Goal: Information Seeking & Learning: Learn about a topic

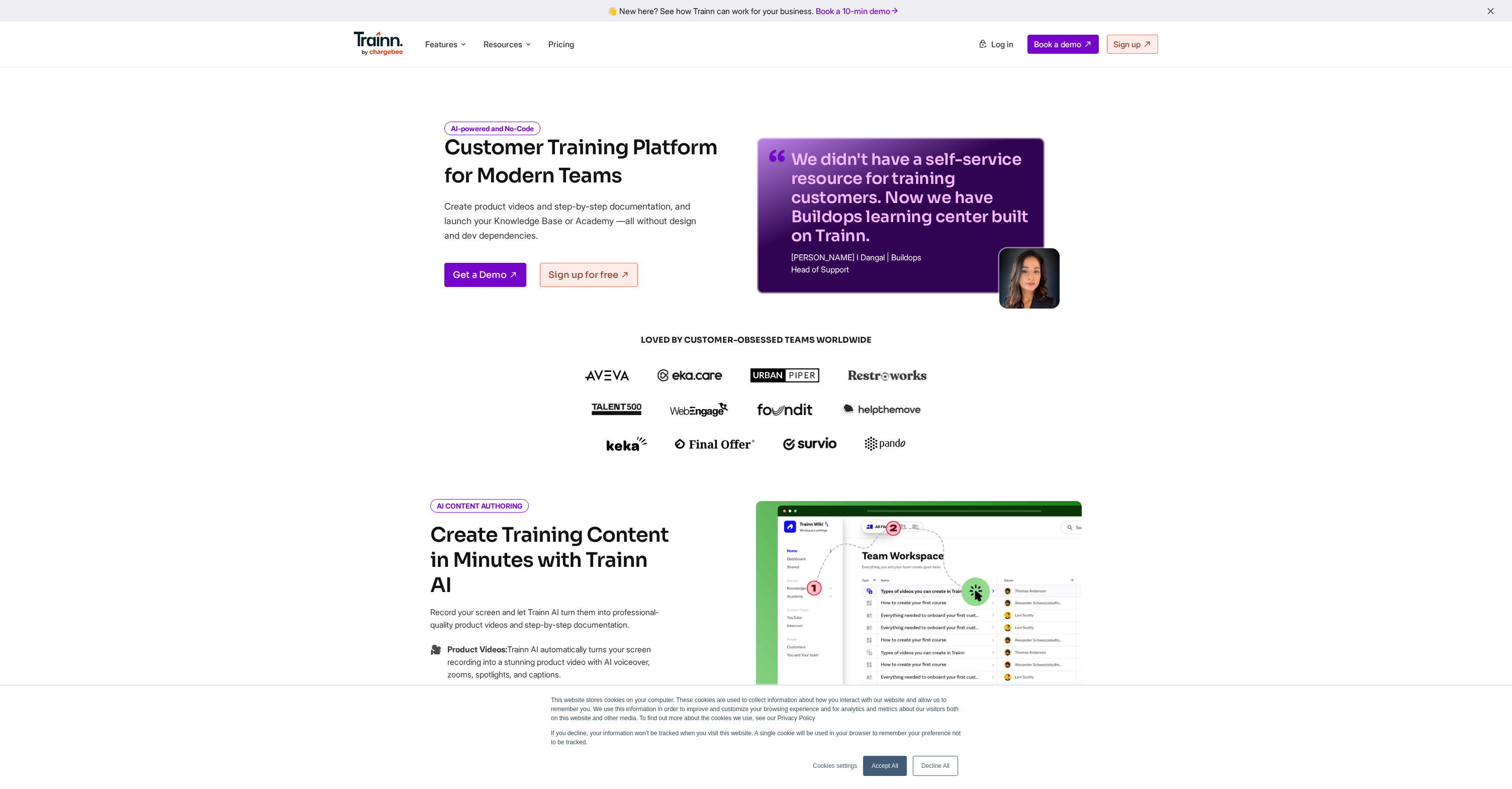
drag, startPoint x: 447, startPoint y: 144, endPoint x: 619, endPoint y: 145, distance: 172.0
click at [619, 145] on h1 "Customer Training Platform for Modern Teams" at bounding box center [581, 162] width 273 height 56
drag, startPoint x: 451, startPoint y: 207, endPoint x: 586, endPoint y: 233, distance: 137.5
click at [586, 233] on p "Create product videos and step-by-step documentation, and launch your Knowledge…" at bounding box center [578, 221] width 266 height 44
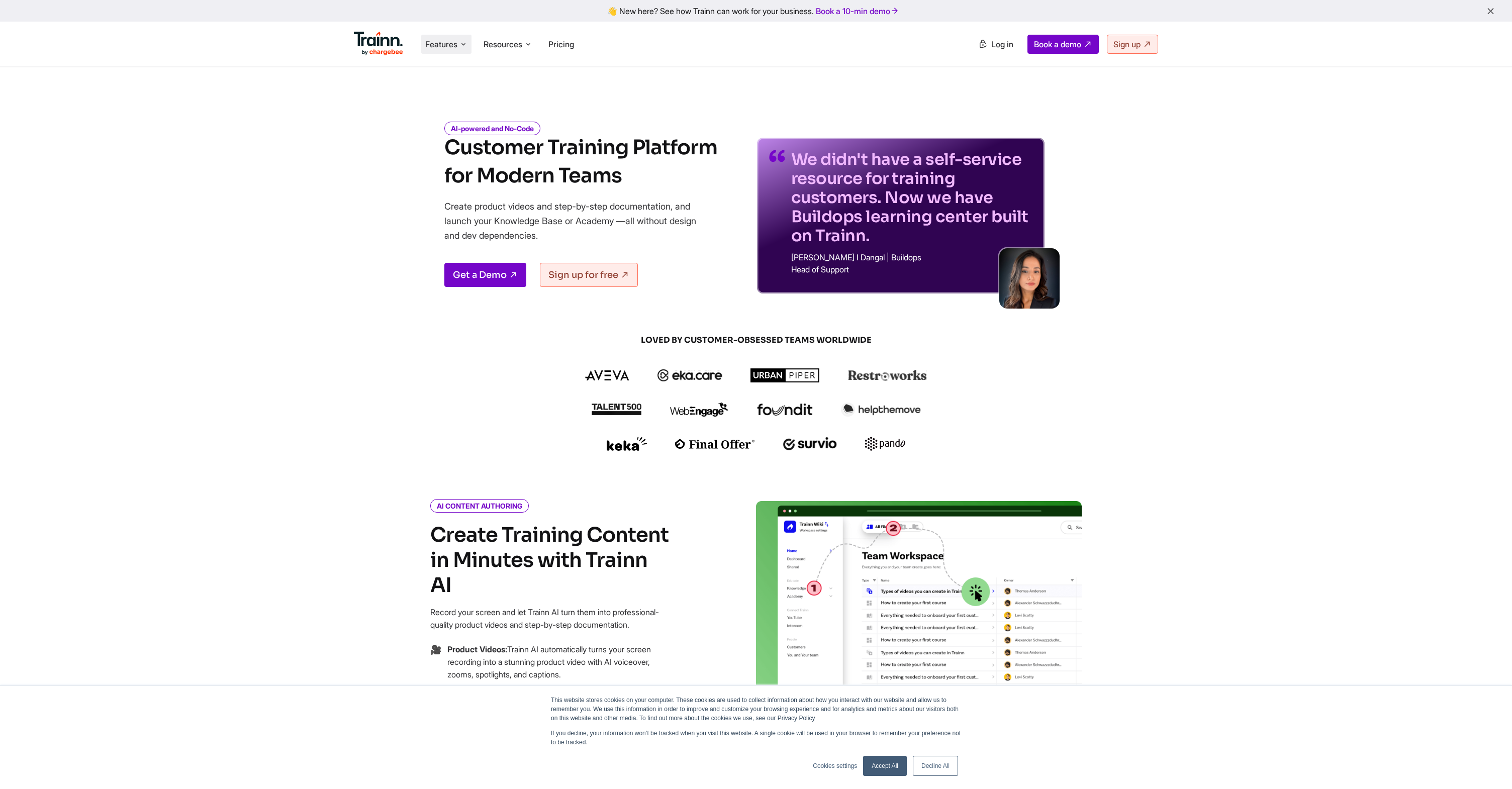
click at [449, 42] on span "Features" at bounding box center [441, 44] width 32 height 11
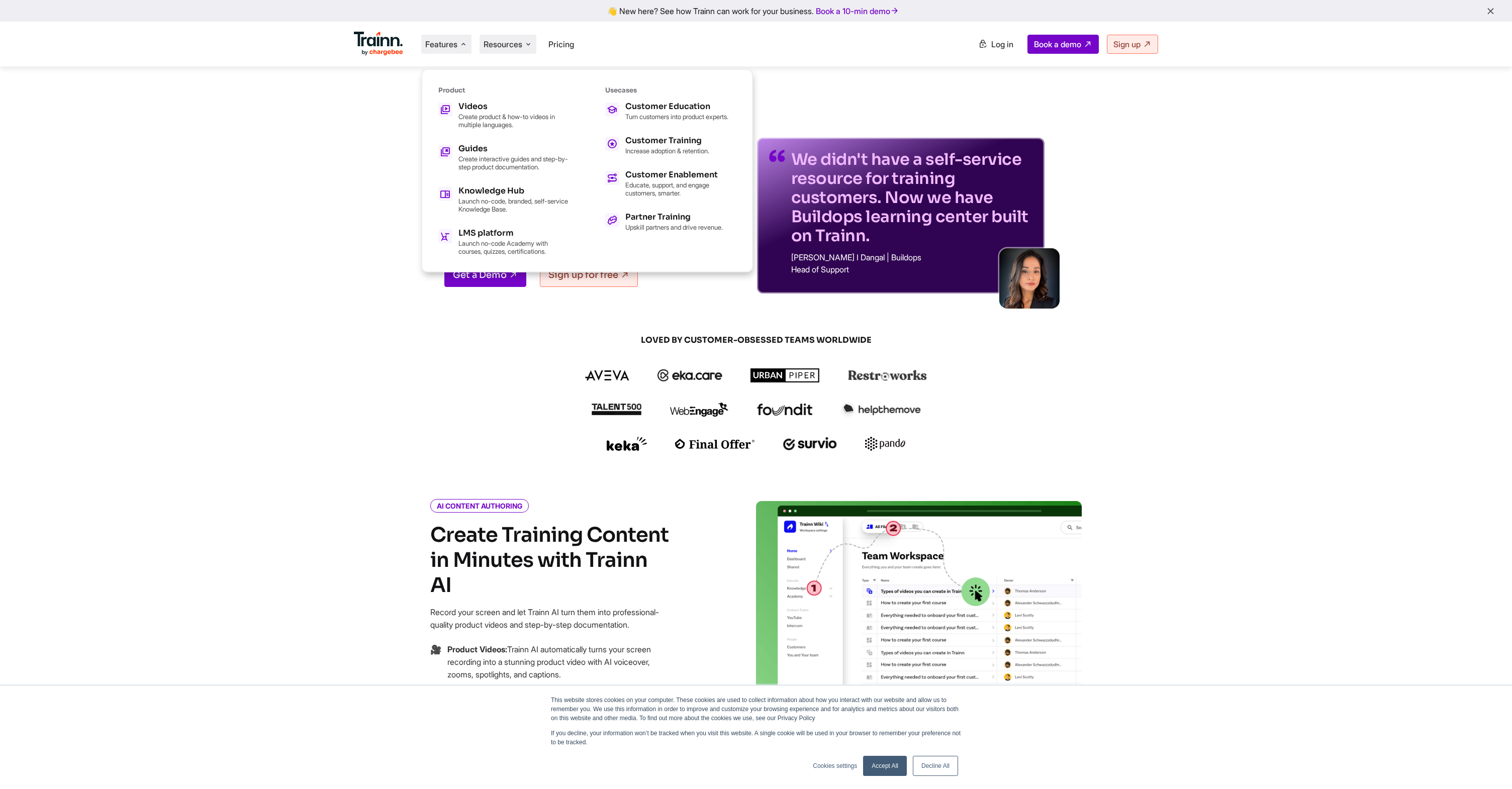
click at [511, 40] on span "Resources" at bounding box center [503, 44] width 39 height 11
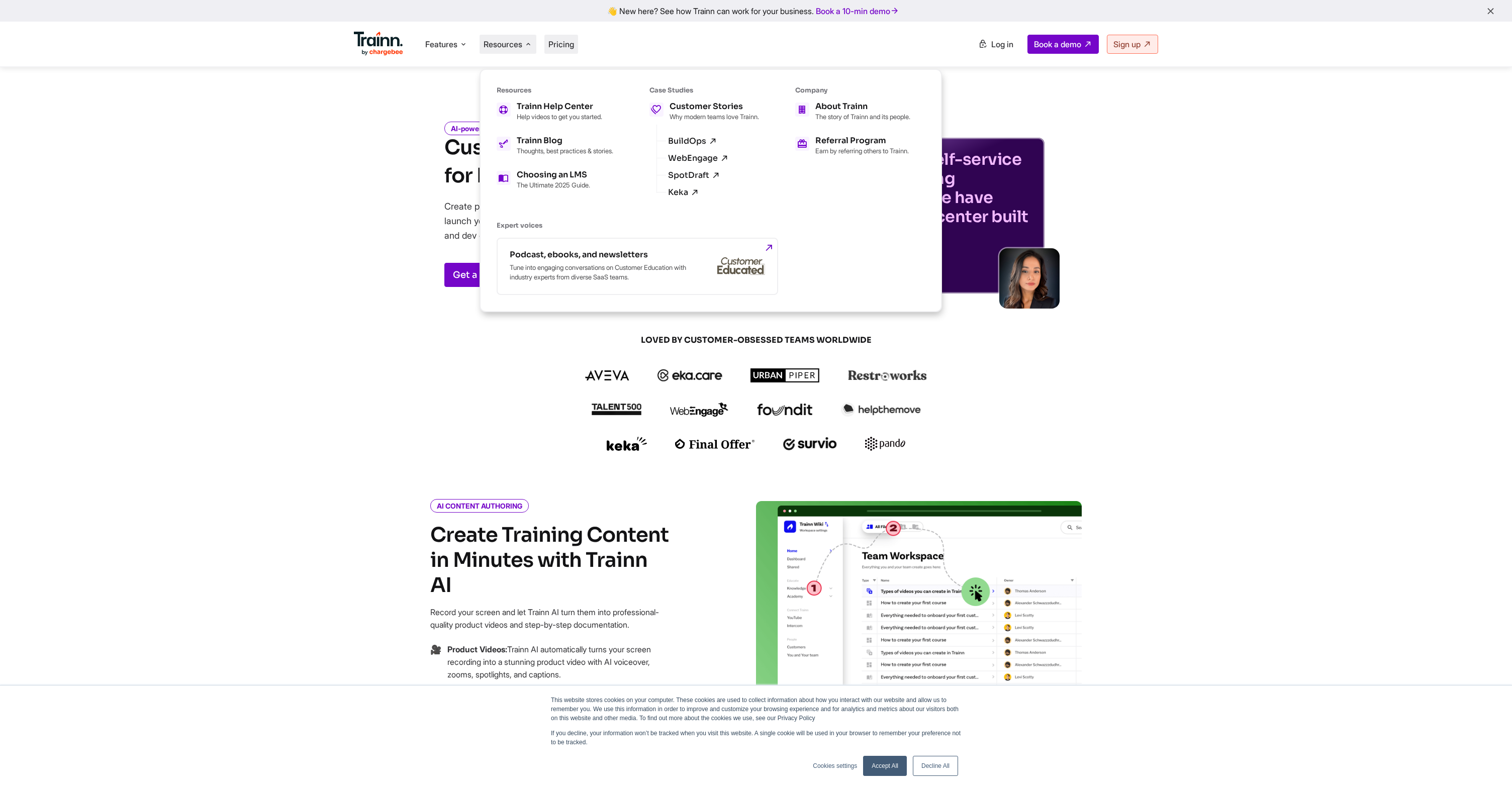
click at [564, 45] on span "Pricing" at bounding box center [561, 44] width 26 height 10
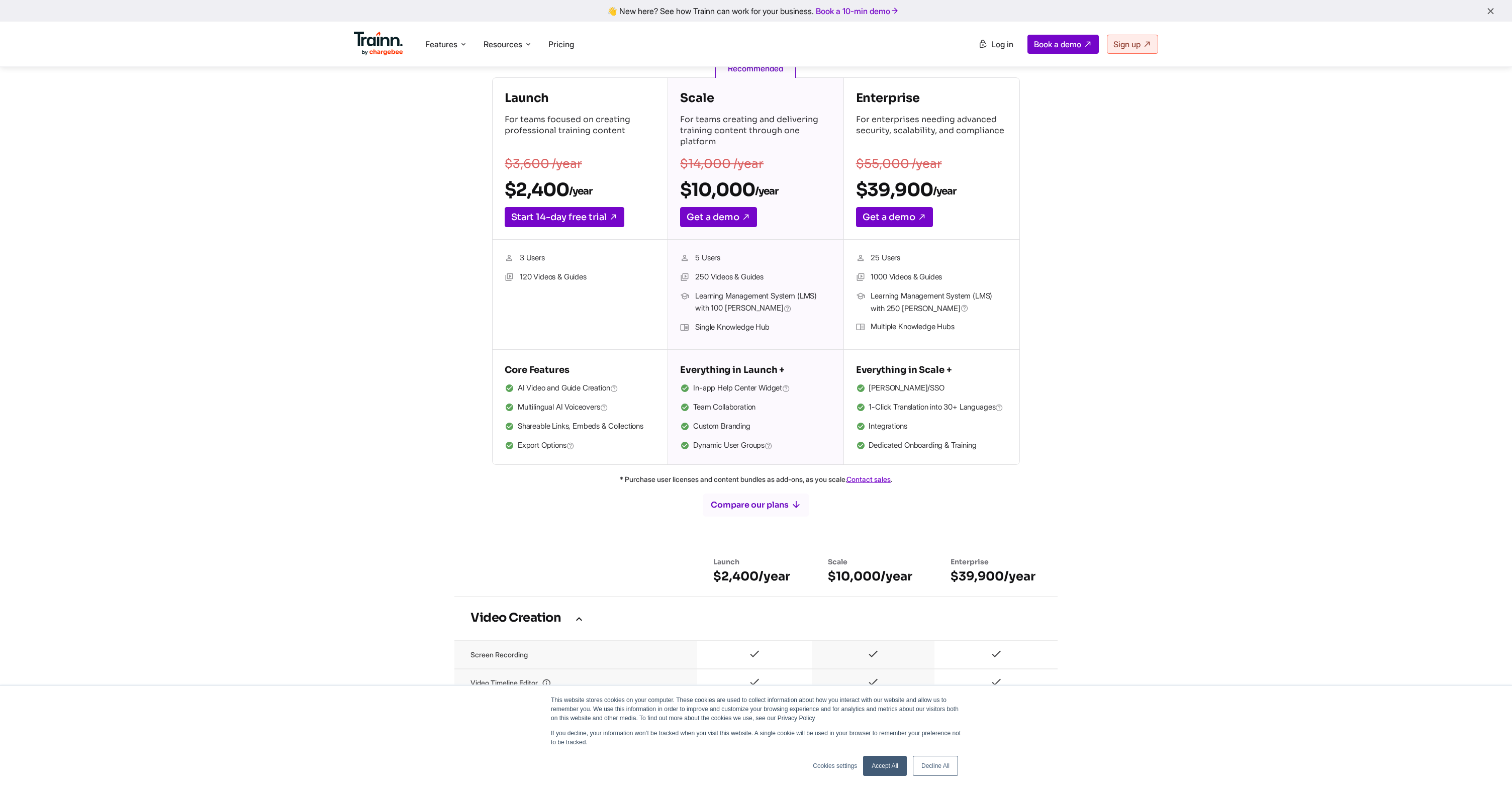
scroll to position [173, 0]
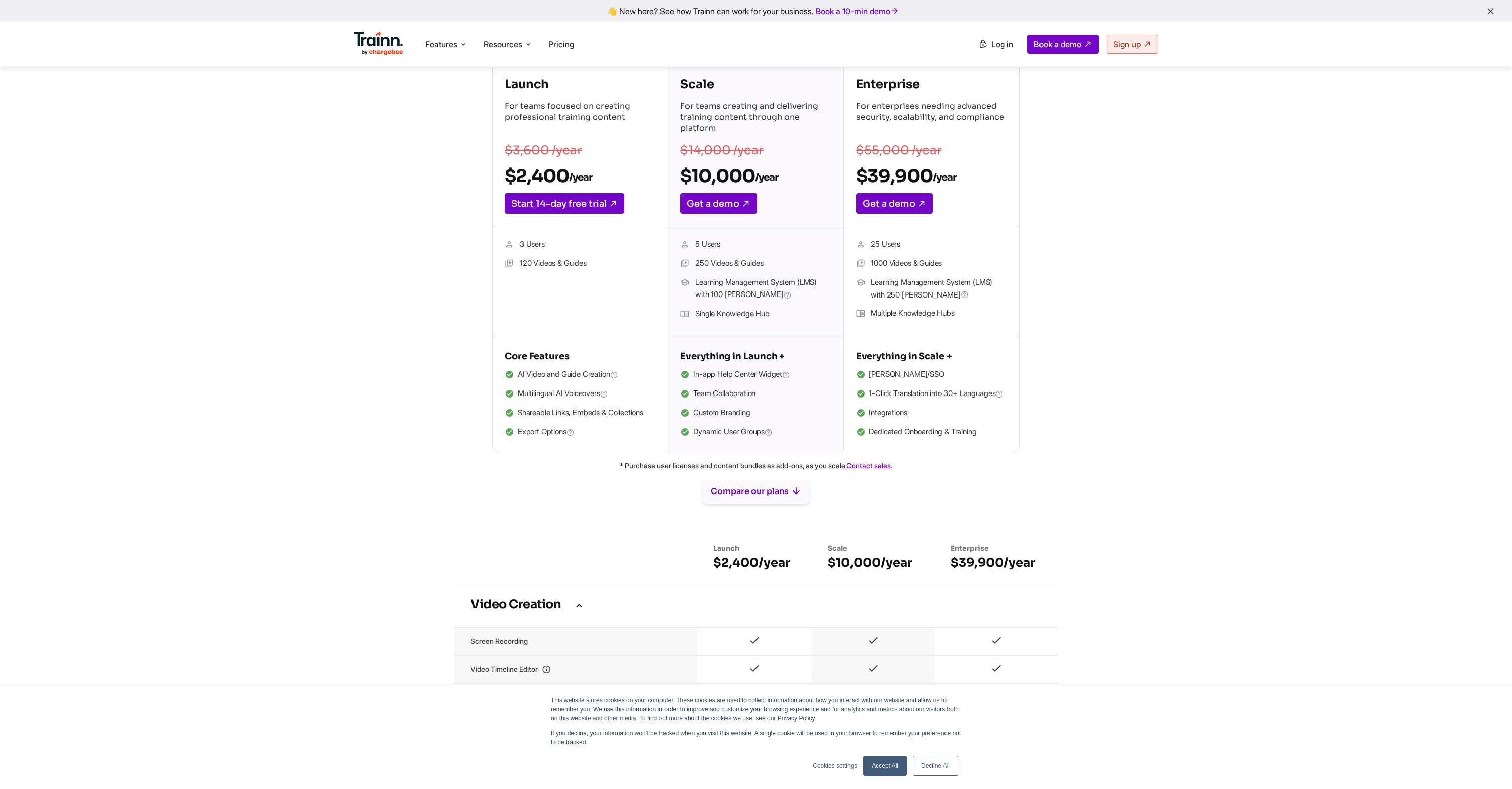
click at [724, 498] on button "Compare our plans" at bounding box center [756, 492] width 107 height 24
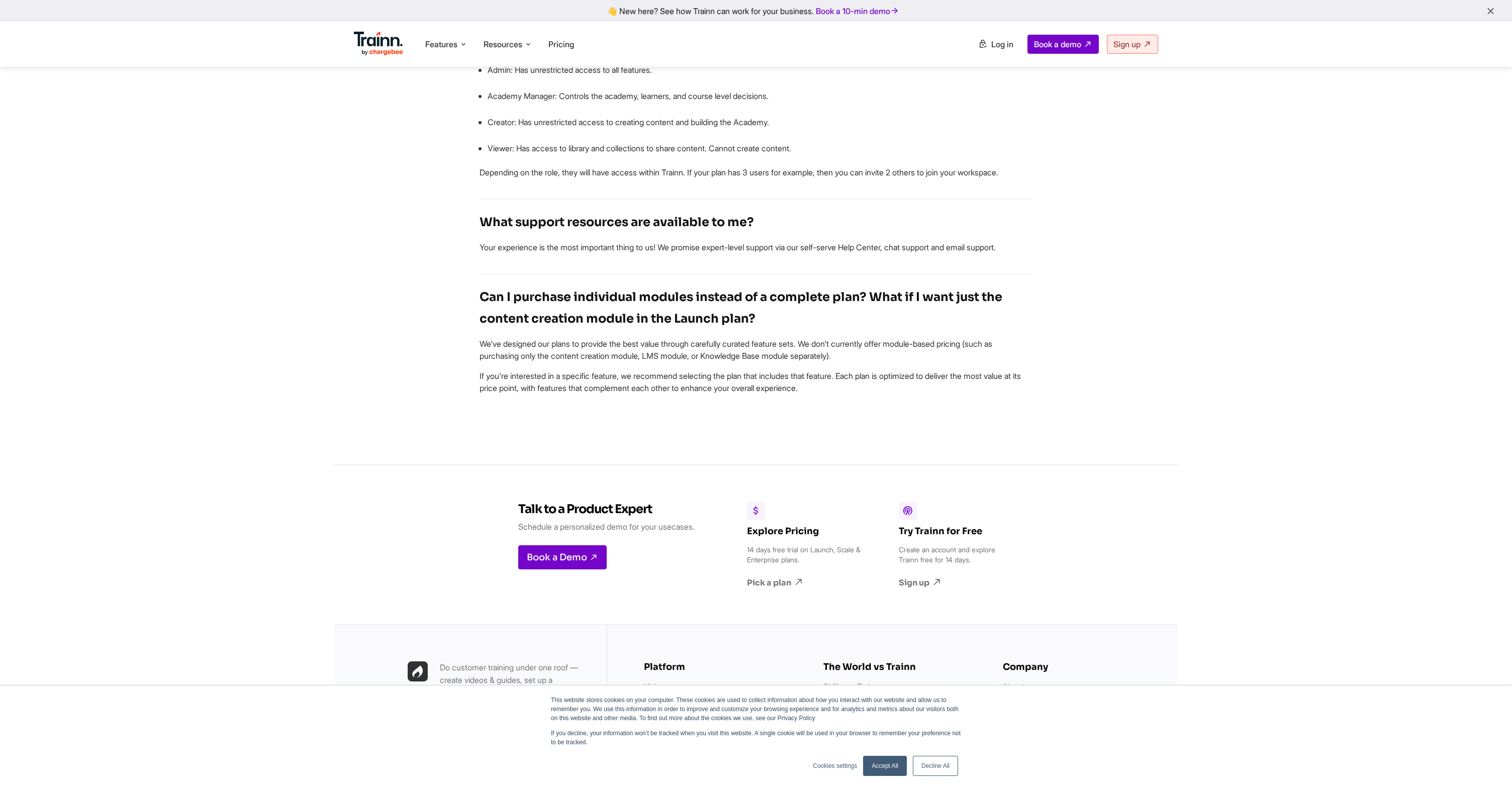
scroll to position [2571, 0]
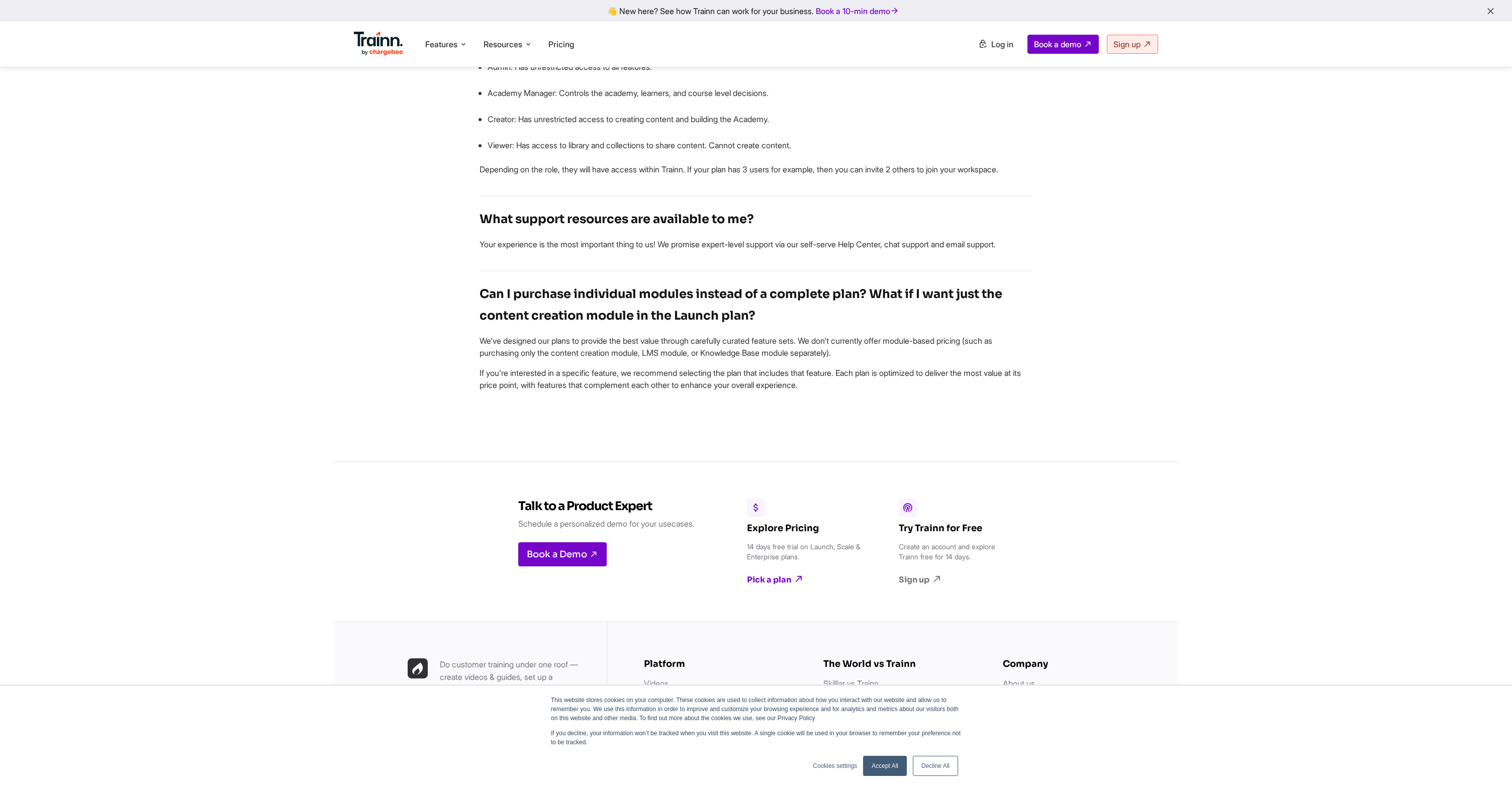
click at [786, 585] on link "Pick a plan" at bounding box center [805, 580] width 116 height 11
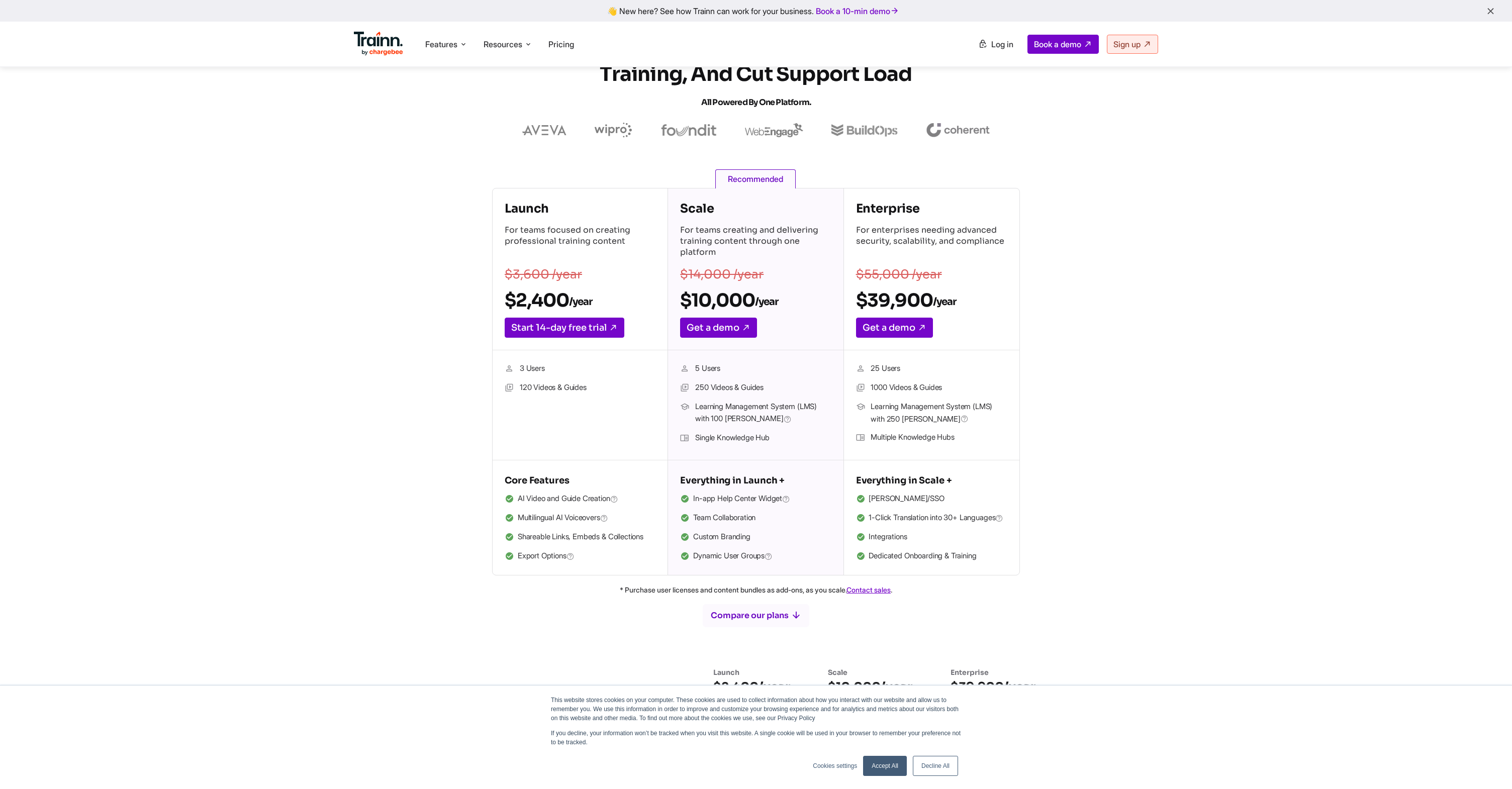
scroll to position [0, 0]
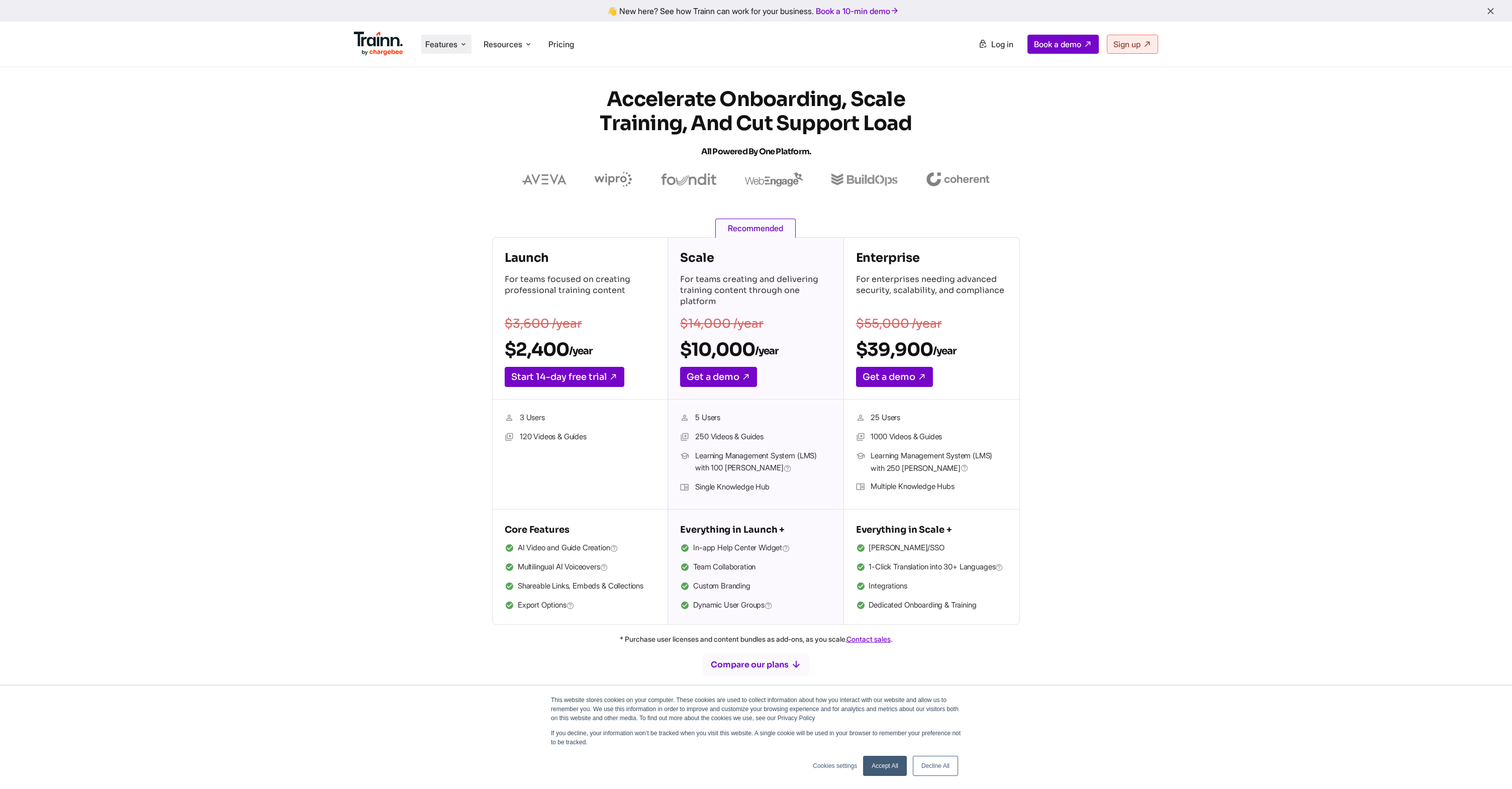
click at [438, 47] on span "Features" at bounding box center [441, 44] width 32 height 11
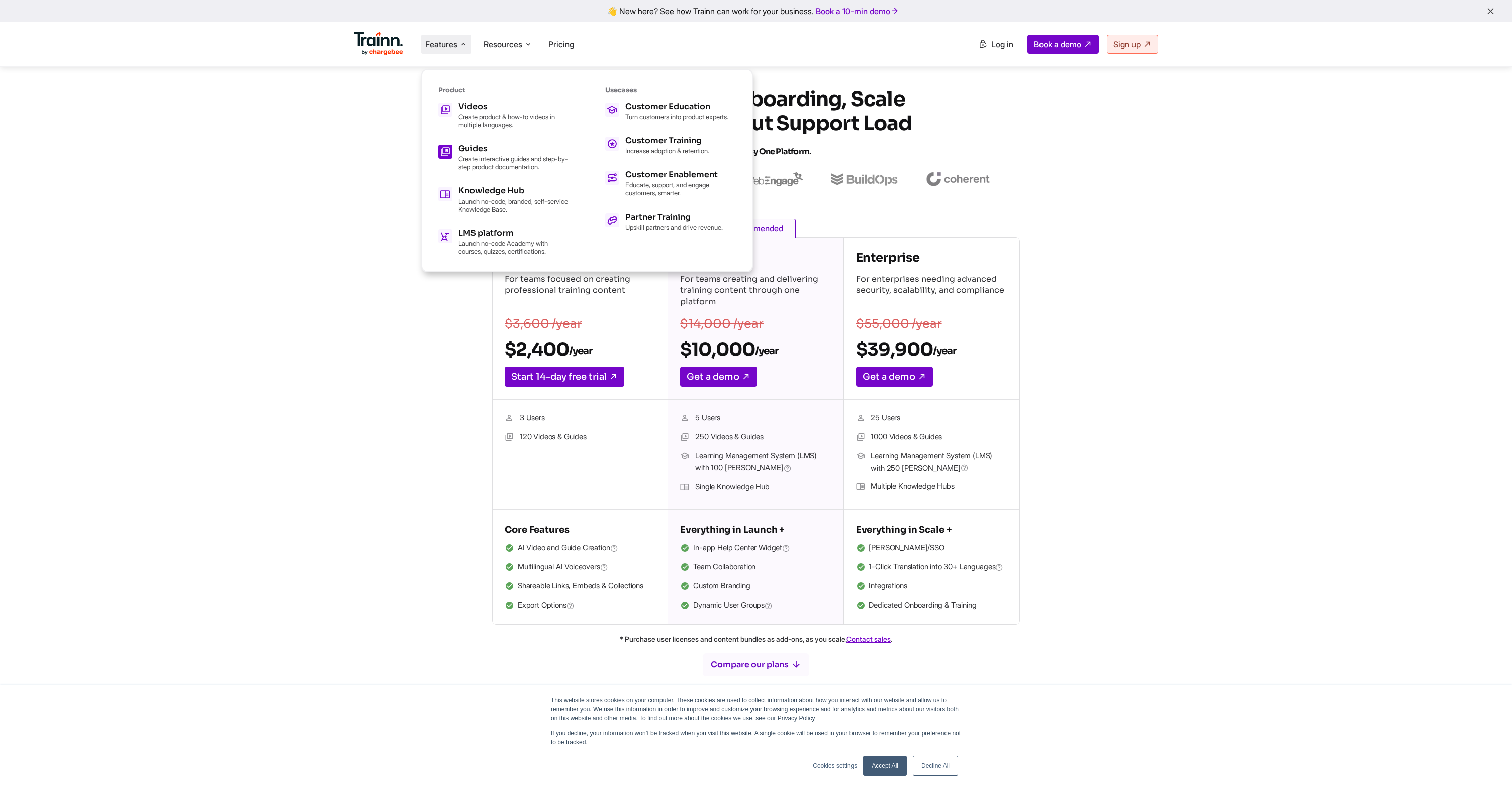
click at [495, 162] on p "Create interactive guides and step-by-step product documentation." at bounding box center [514, 163] width 111 height 16
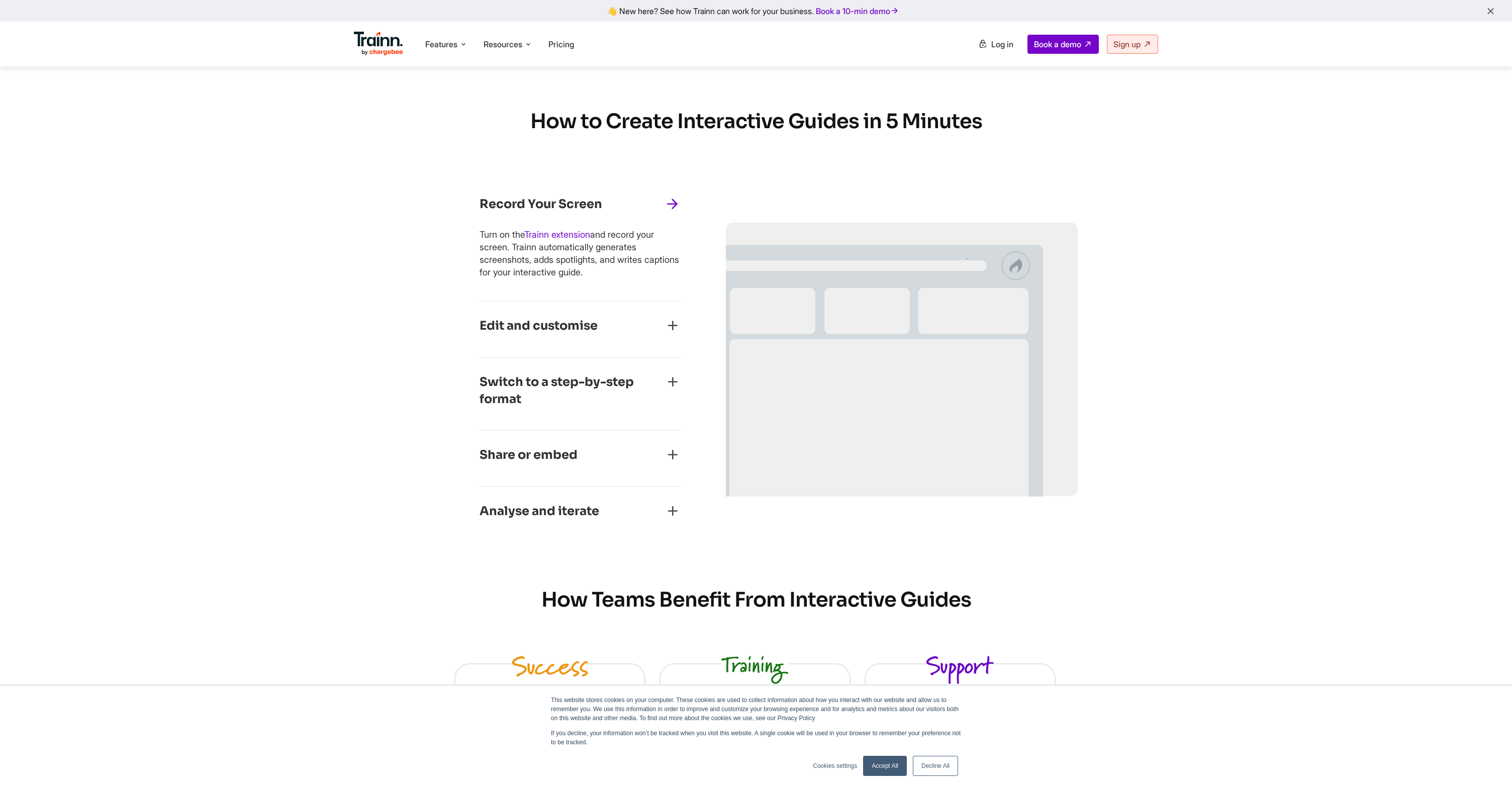
scroll to position [380, 0]
click at [580, 326] on h3 "Edit and customise" at bounding box center [538, 325] width 118 height 17
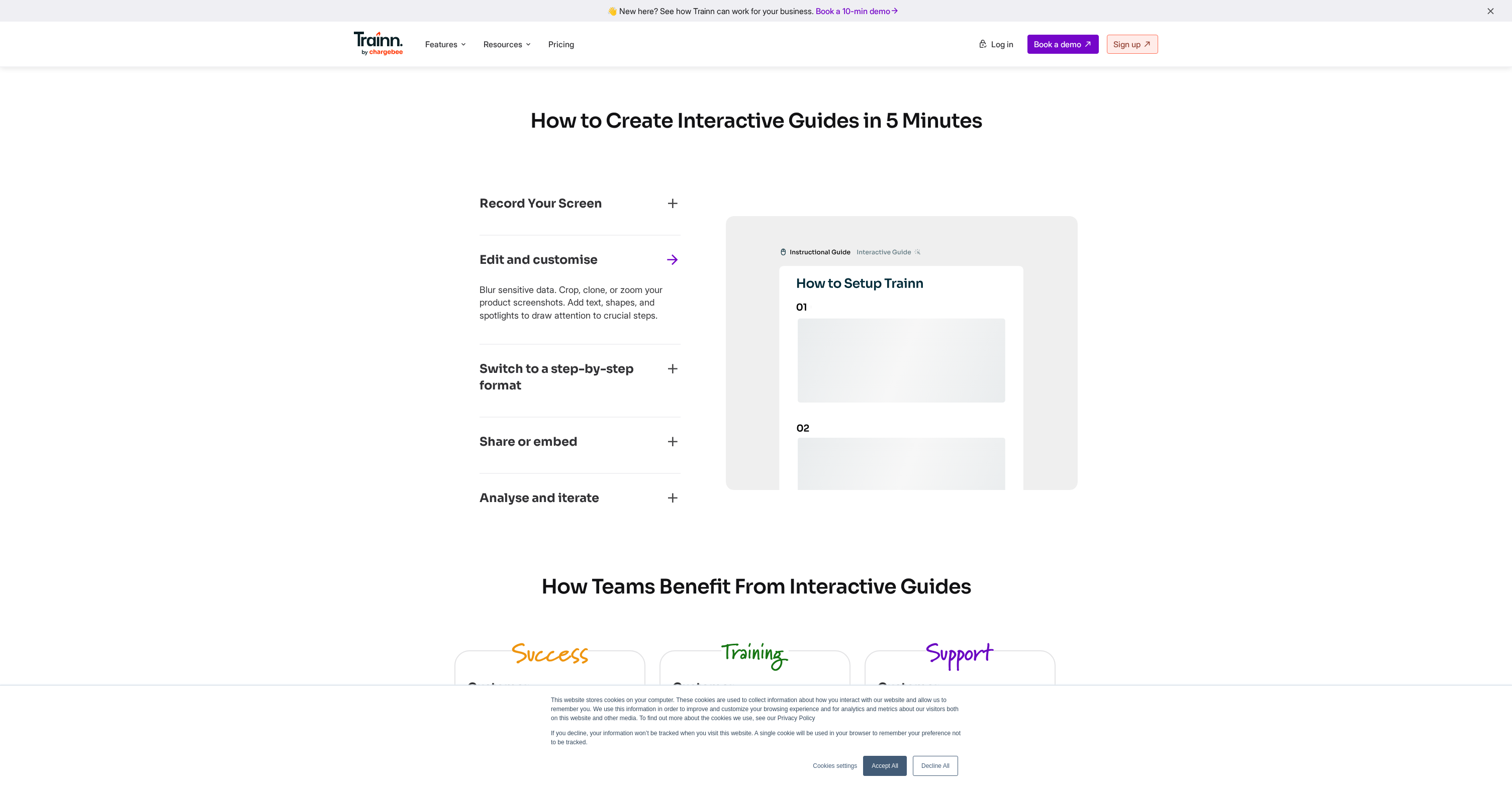
click at [616, 371] on h3 "Switch to a step-by-step format" at bounding box center [572, 378] width 185 height 34
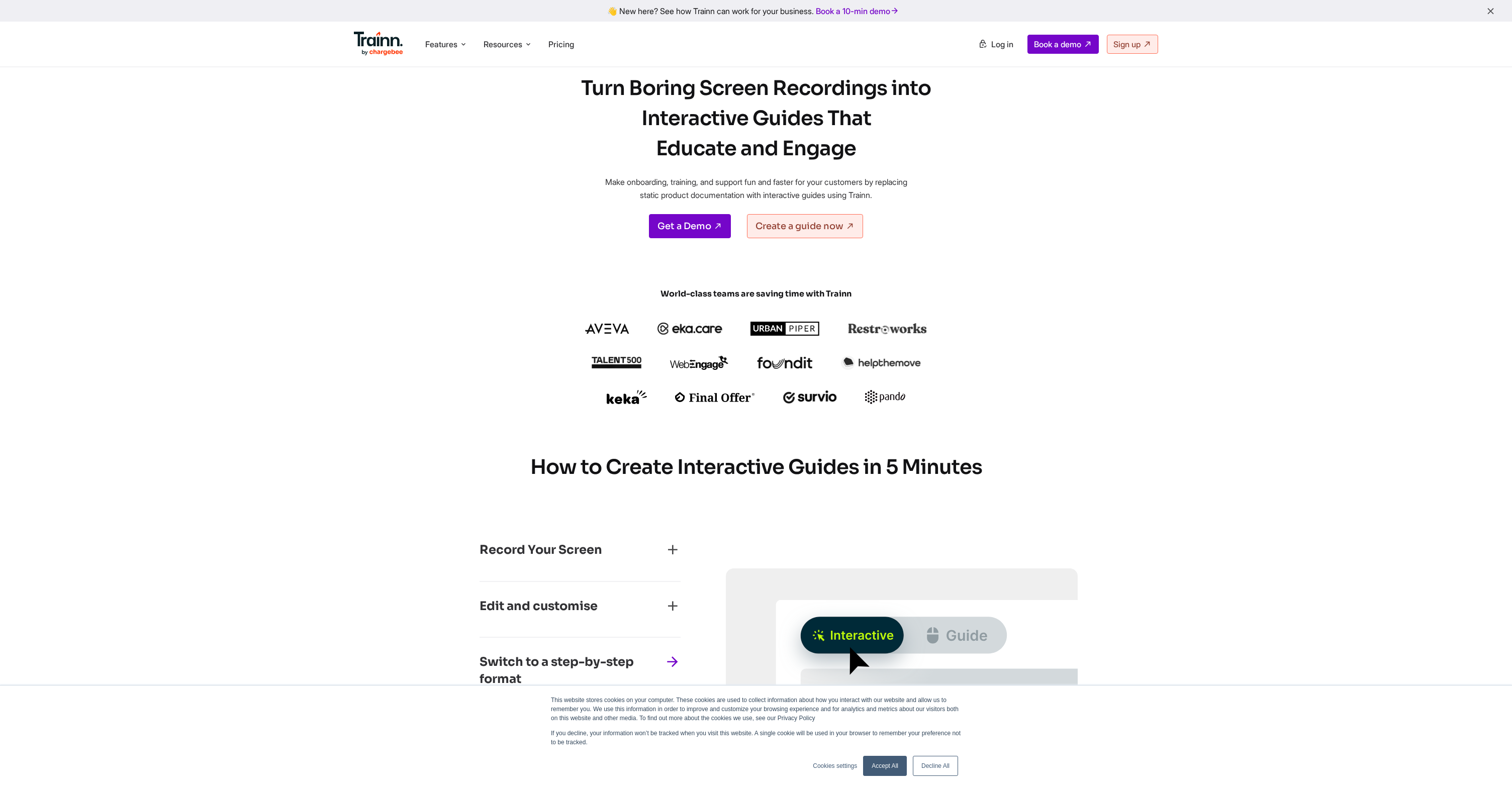
scroll to position [0, 0]
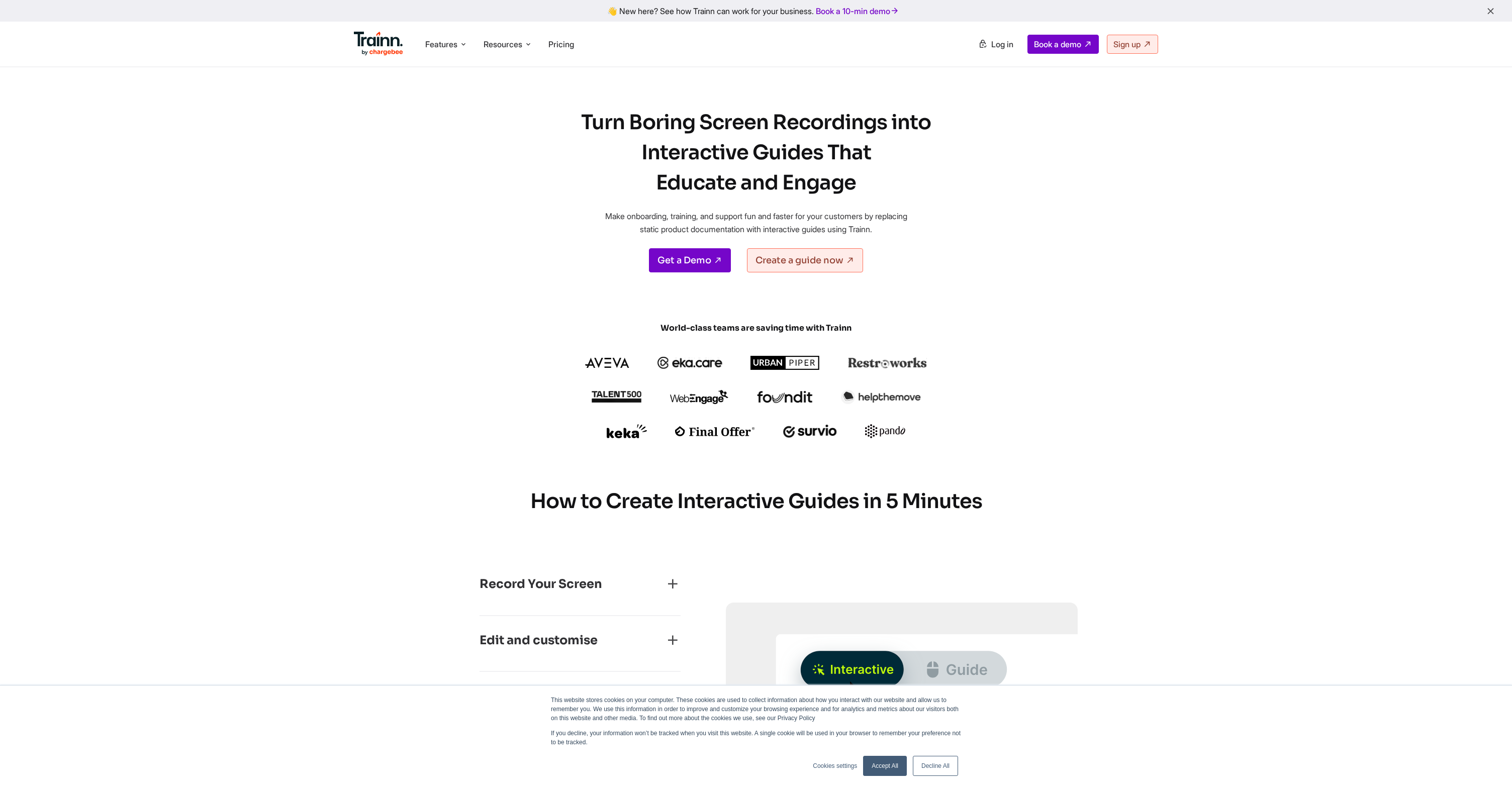
click at [377, 38] on img at bounding box center [378, 43] width 49 height 24
